Goal: Information Seeking & Learning: Understand process/instructions

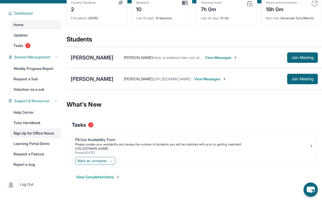
scroll to position [37, 0]
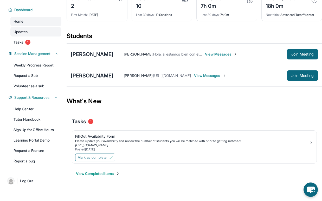
click at [32, 31] on link "Updates" at bounding box center [35, 31] width 51 height 9
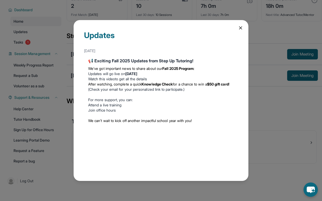
click at [114, 76] on li "Updates will go live [DATE][DATE]" at bounding box center [161, 73] width 146 height 5
drag, startPoint x: 118, startPoint y: 88, endPoint x: 128, endPoint y: 96, distance: 12.2
click at [128, 96] on div "We’ve got important news to share about our Fall 2025 Program: Updates will go …" at bounding box center [161, 94] width 146 height 61
click at [132, 107] on li "Join office hours" at bounding box center [161, 109] width 146 height 5
click at [240, 28] on icon at bounding box center [240, 27] width 5 height 5
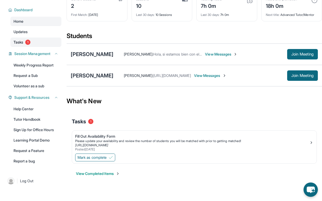
click at [29, 42] on span "1" at bounding box center [27, 42] width 5 height 5
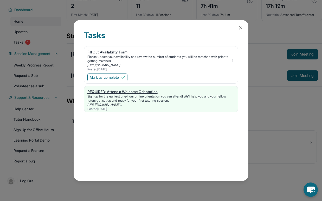
click at [135, 101] on div "Sign up for the earliest one-hour online orientation you can attend! We’ll help…" at bounding box center [160, 98] width 147 height 8
click at [112, 97] on div "Sign up for the earliest one-hour online orientation you can attend! We’ll help…" at bounding box center [160, 98] width 147 height 8
click at [238, 25] on div "Tasks Fill Out Availability Form Please update your availability and review the…" at bounding box center [161, 100] width 175 height 161
click at [238, 27] on icon at bounding box center [240, 27] width 5 height 5
